Goal: Find specific page/section: Find specific page/section

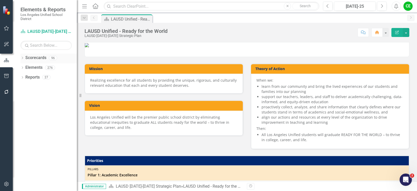
click at [23, 58] on icon "Dropdown" at bounding box center [23, 58] width 4 height 3
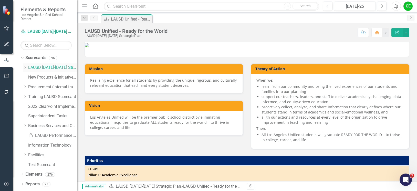
click at [24, 67] on icon "Dropdown" at bounding box center [25, 67] width 4 height 3
click at [30, 135] on icon "Dropdown" at bounding box center [30, 135] width 4 height 3
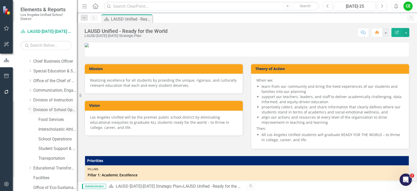
scroll to position [51, 0]
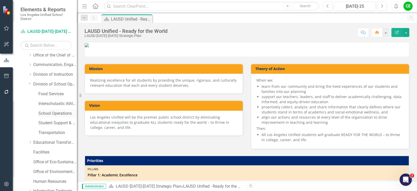
click at [49, 113] on link "School Operations" at bounding box center [57, 113] width 38 height 6
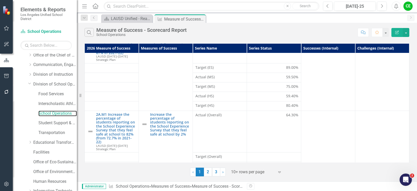
scroll to position [77, 0]
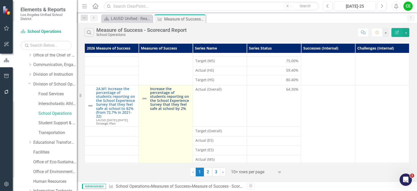
click at [172, 106] on link "Increase the percentage of students reporting on the School Experience Survey t…" at bounding box center [170, 99] width 40 height 24
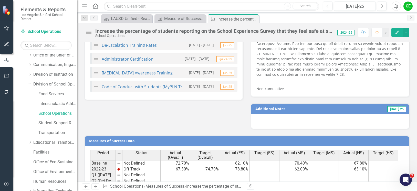
scroll to position [425, 0]
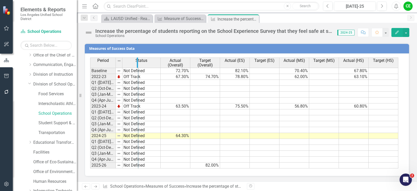
drag, startPoint x: 115, startPoint y: 64, endPoint x: 138, endPoint y: 66, distance: 22.7
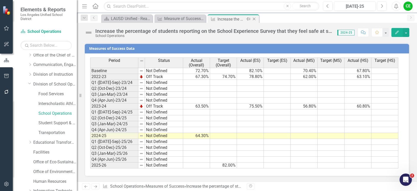
click at [255, 20] on icon "Close" at bounding box center [254, 19] width 5 height 4
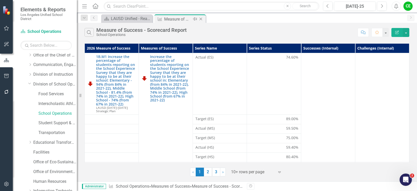
click at [202, 17] on icon "Close" at bounding box center [200, 19] width 5 height 4
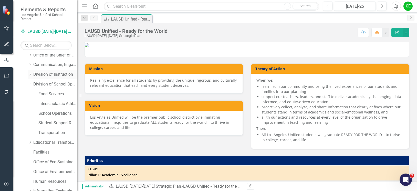
click at [29, 73] on icon "Dropdown" at bounding box center [30, 74] width 4 height 3
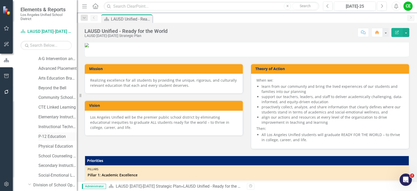
scroll to position [77, 0]
click at [53, 174] on link "Social-Emotional Learning" at bounding box center [57, 175] width 38 height 6
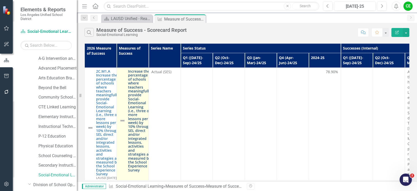
click at [137, 120] on link "Increase the percentage of schools where teachers meaningfully provide Social-E…" at bounding box center [139, 120] width 23 height 103
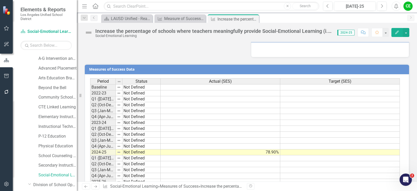
scroll to position [446, 0]
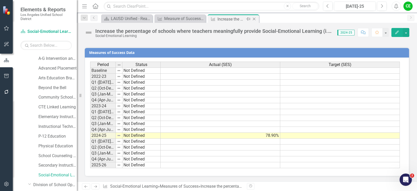
click at [255, 19] on icon at bounding box center [254, 19] width 3 height 3
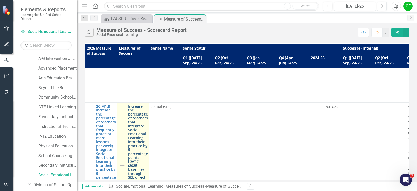
scroll to position [923, 0]
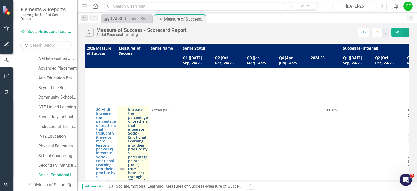
click at [137, 122] on link "Increase the percentage of teachers that integrate Social-Emotional Learning in…" at bounding box center [138, 168] width 20 height 122
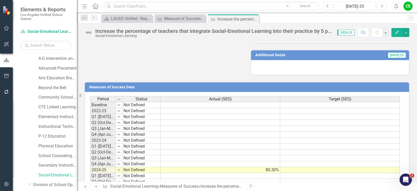
scroll to position [400, 0]
